Goal: Complete application form

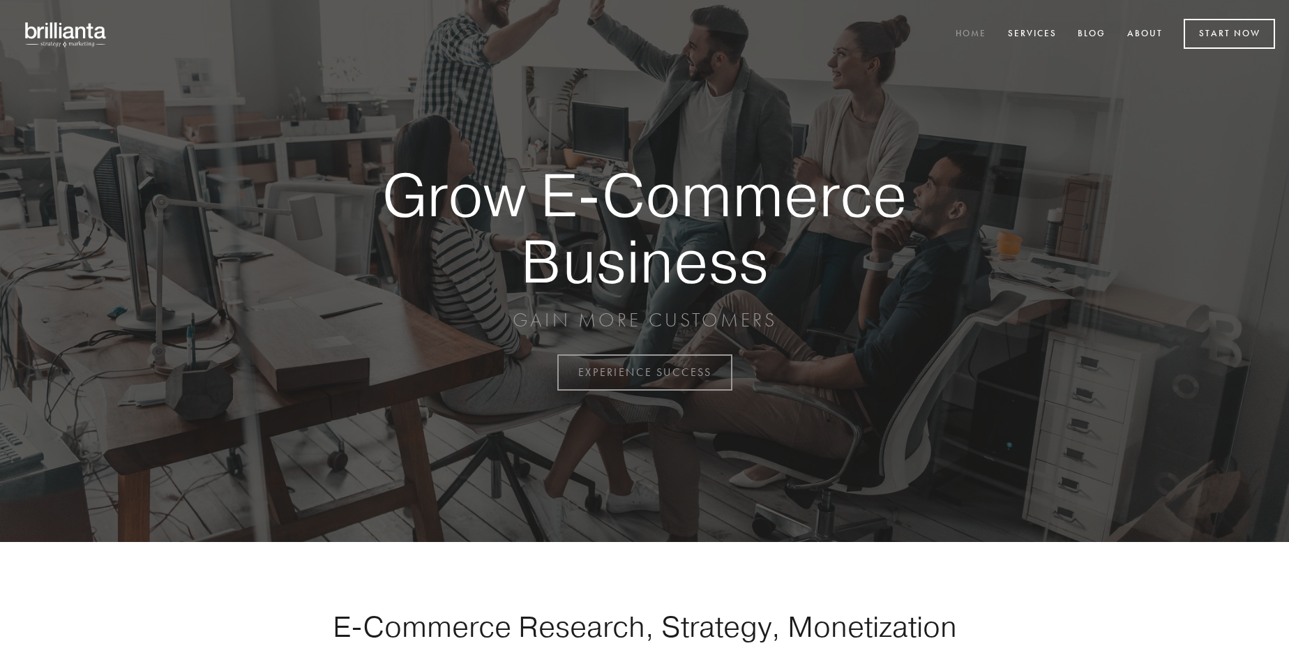
scroll to position [3655, 0]
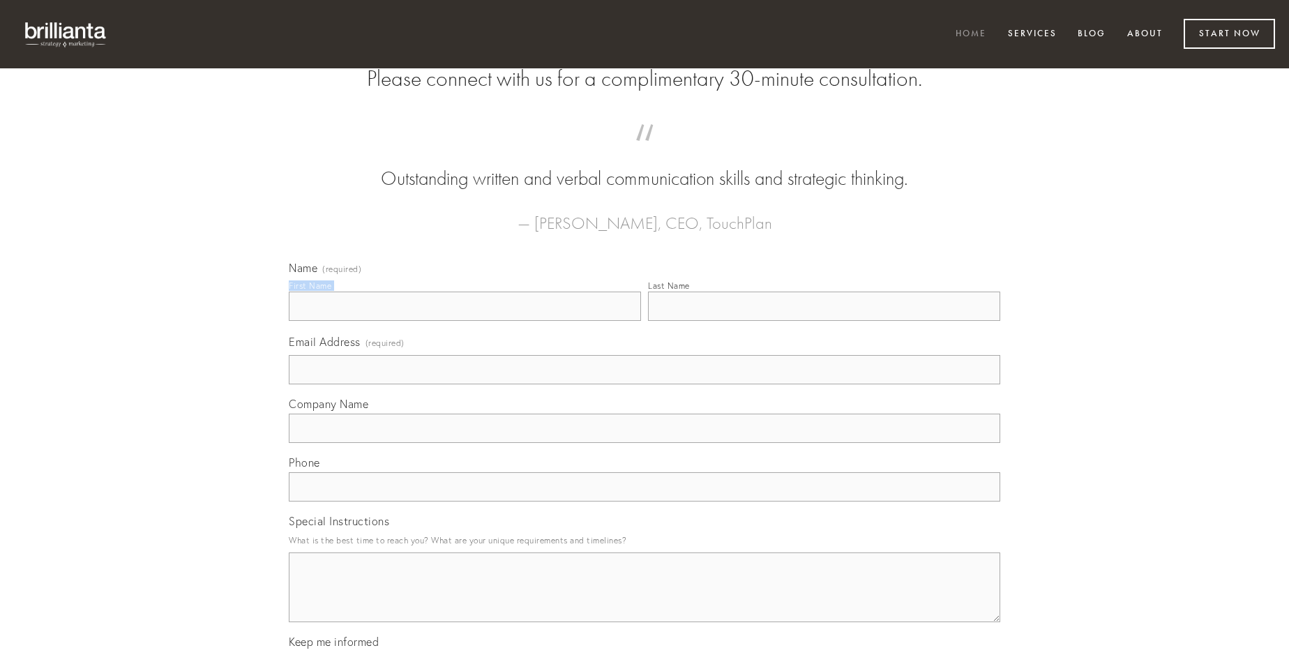
type input "[PERSON_NAME]"
click at [823, 321] on input "Last Name" at bounding box center [824, 305] width 352 height 29
type input "[PERSON_NAME]"
click at [644, 384] on input "Email Address (required)" at bounding box center [644, 369] width 711 height 29
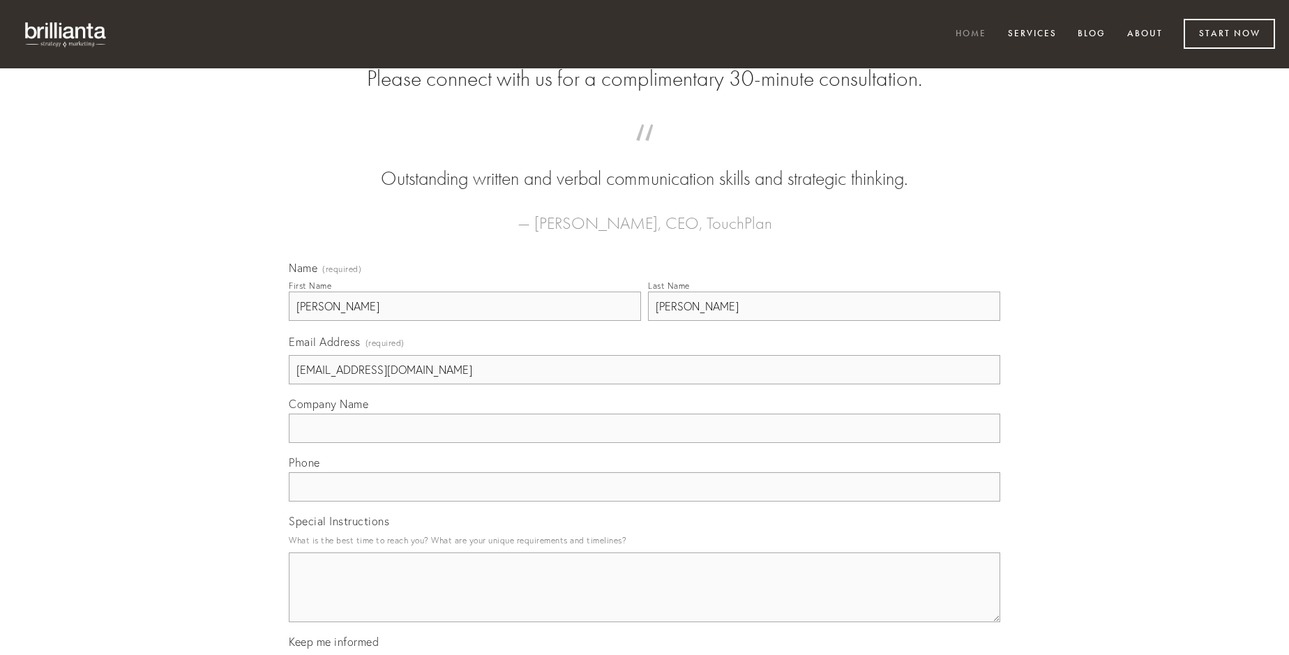
type input "[EMAIL_ADDRESS][DOMAIN_NAME]"
click at [644, 443] on input "Company Name" at bounding box center [644, 427] width 711 height 29
type input "iure"
click at [644, 501] on input "text" at bounding box center [644, 486] width 711 height 29
click at [644, 600] on textarea "Special Instructions" at bounding box center [644, 587] width 711 height 70
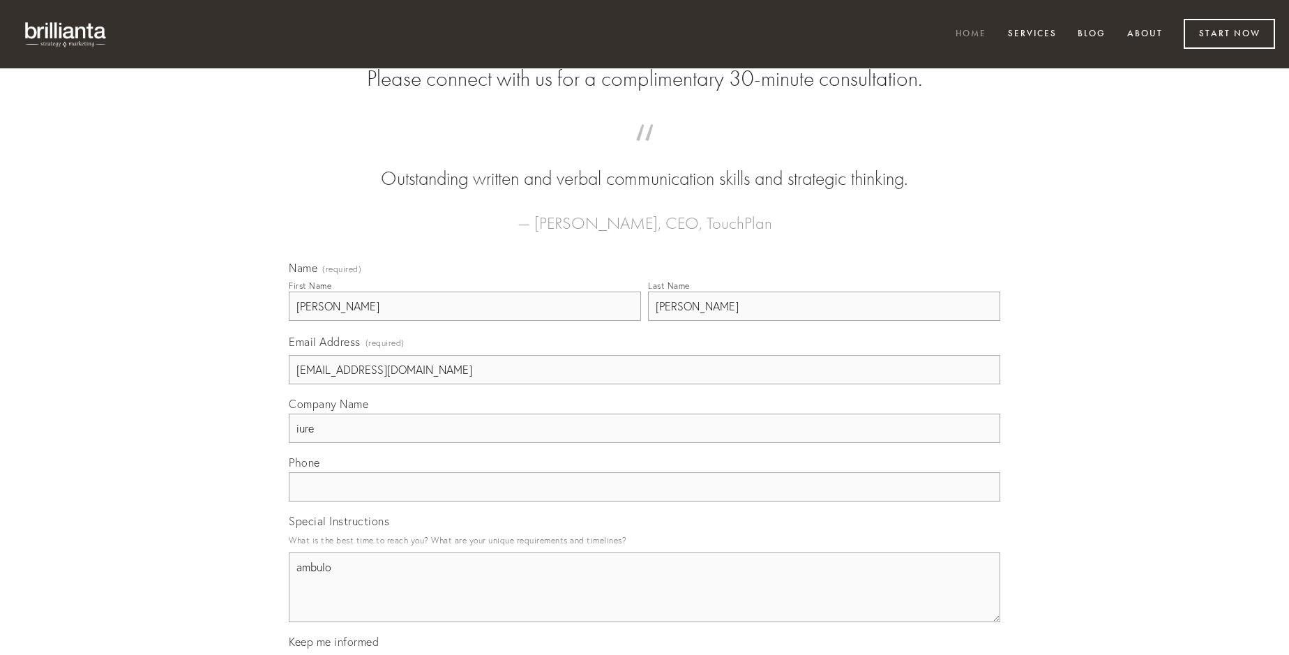
type textarea "ambulo"
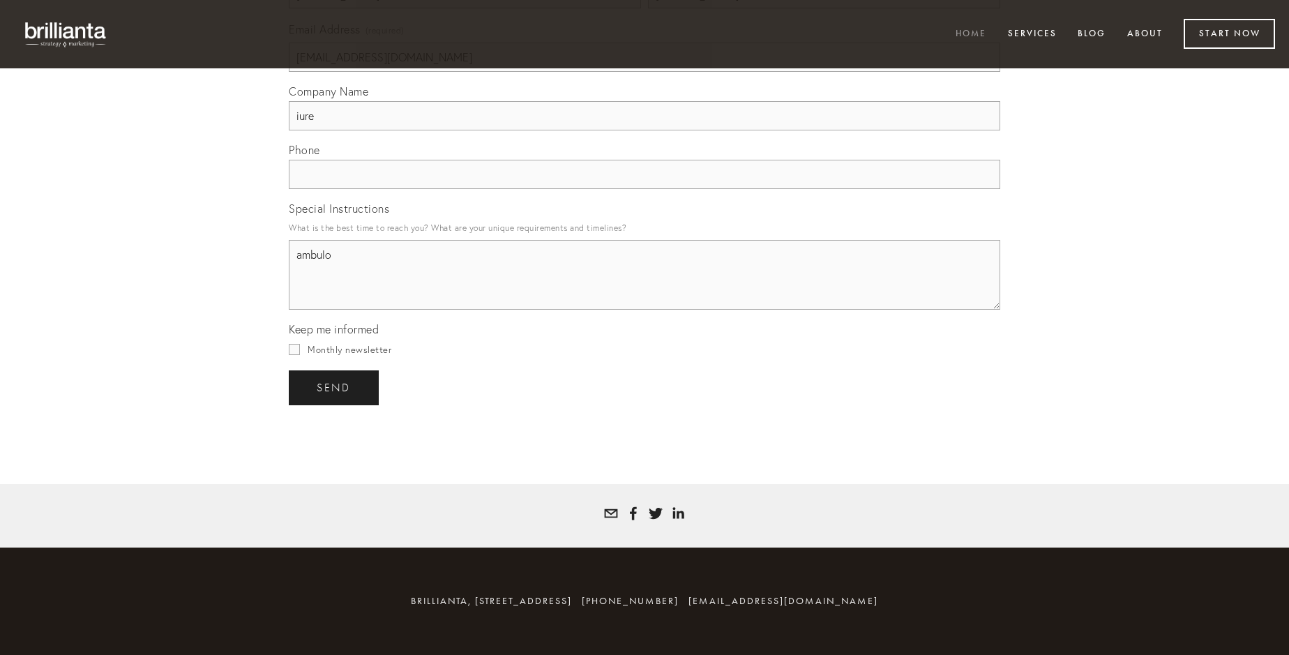
click at [335, 387] on span "send" at bounding box center [334, 387] width 34 height 13
